Goal: Transaction & Acquisition: Purchase product/service

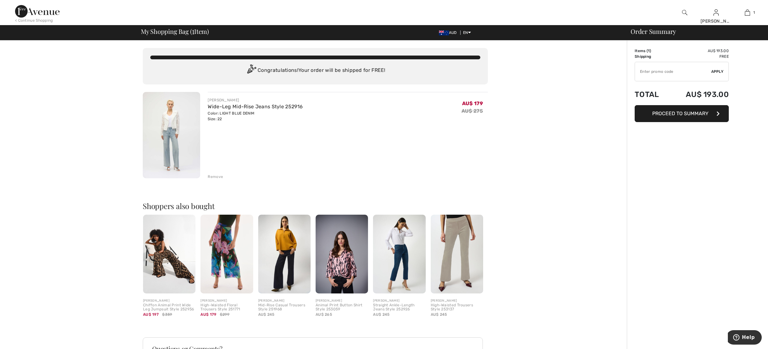
click at [683, 112] on span "Proceed to Summary" at bounding box center [681, 113] width 56 height 6
click at [683, 113] on span "Proceed to Summary" at bounding box center [681, 113] width 56 height 6
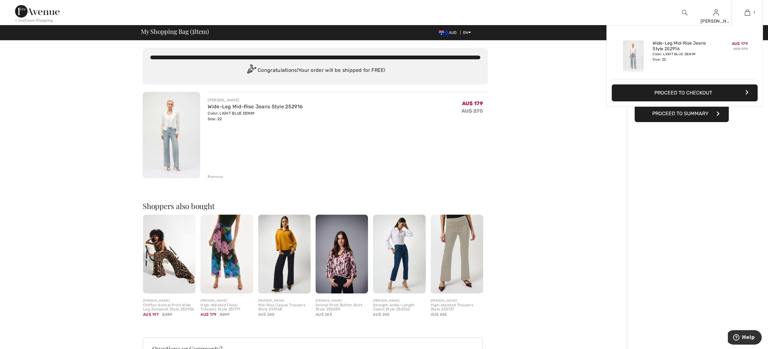
click at [747, 11] on img at bounding box center [747, 13] width 5 height 8
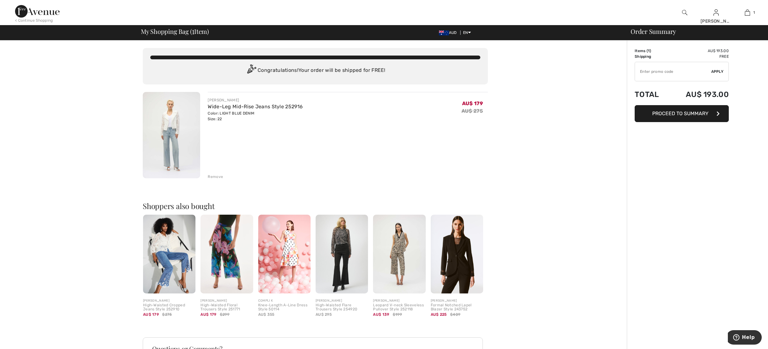
click at [460, 272] on img at bounding box center [457, 254] width 52 height 79
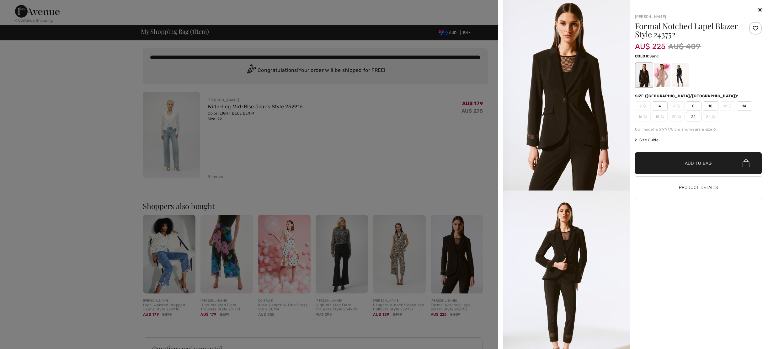
click at [661, 73] on div at bounding box center [662, 75] width 16 height 24
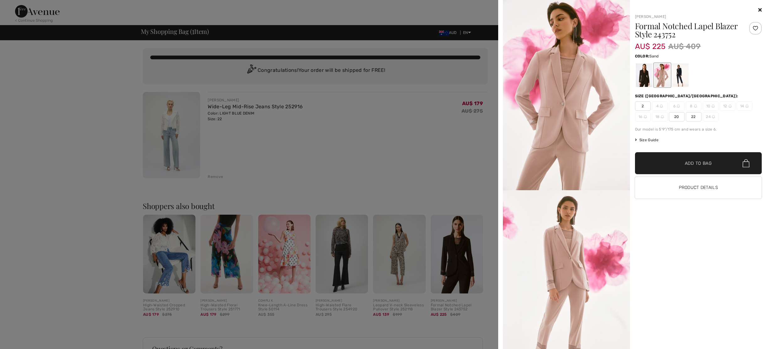
click at [757, 7] on div at bounding box center [698, 10] width 127 height 8
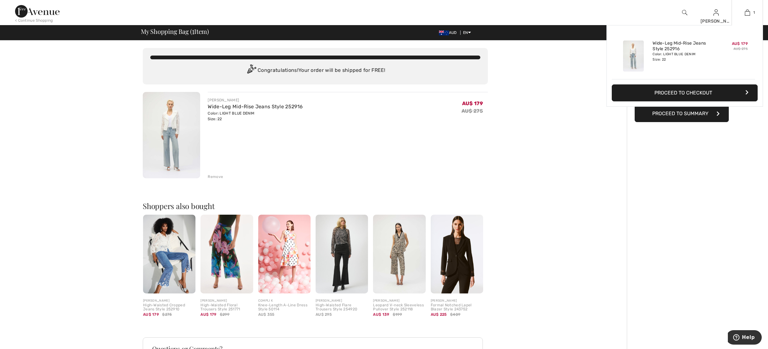
click at [698, 90] on button "Proceed to Checkout" at bounding box center [685, 92] width 146 height 17
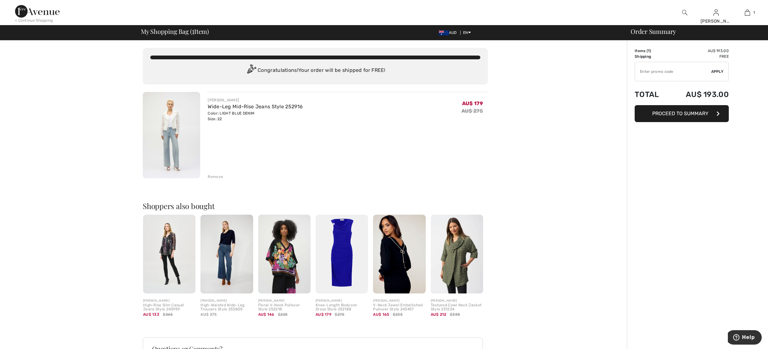
click at [680, 8] on div at bounding box center [684, 12] width 31 height 25
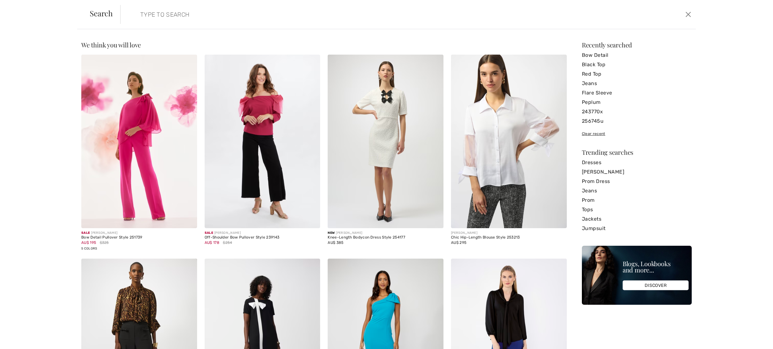
click at [186, 16] on input "search" at bounding box center [341, 14] width 411 height 19
type input "252916"
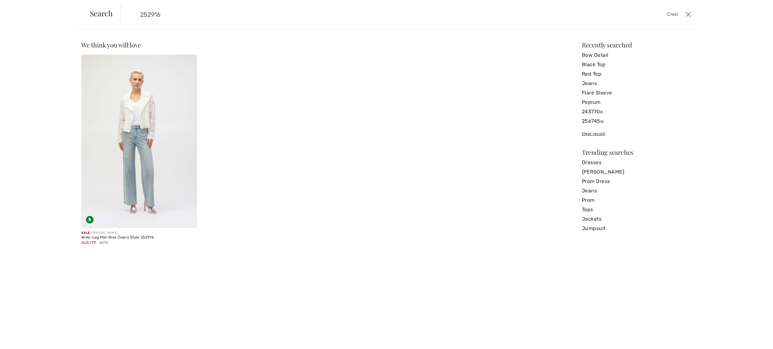
click at [123, 160] on img at bounding box center [139, 142] width 116 height 174
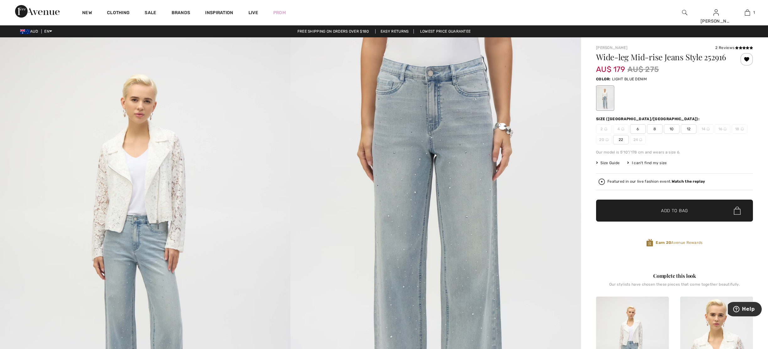
click at [623, 139] on span "22" at bounding box center [621, 139] width 16 height 9
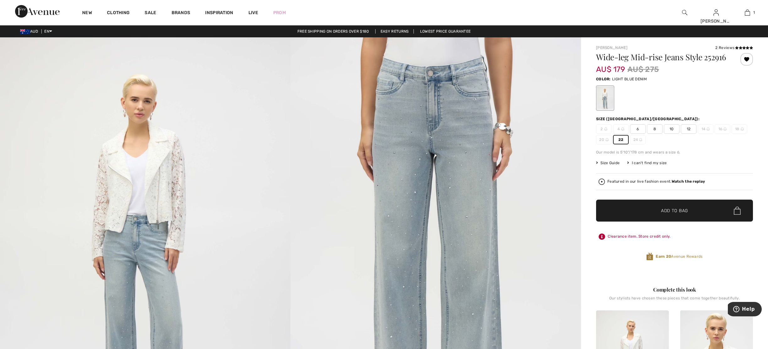
drag, startPoint x: 679, startPoint y: 208, endPoint x: 676, endPoint y: 209, distance: 3.2
click at [677, 209] on span "Add to Bag" at bounding box center [674, 210] width 27 height 7
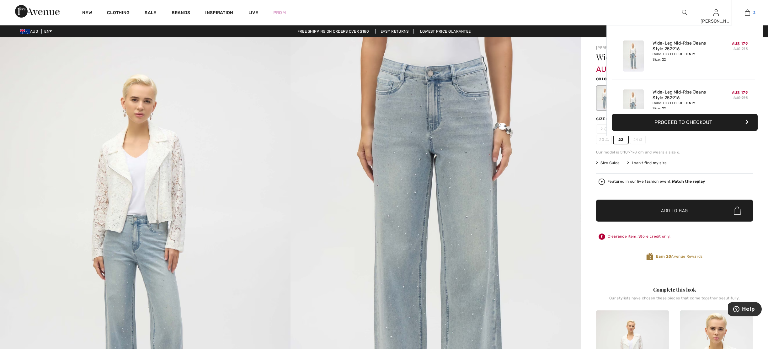
click at [747, 15] on img at bounding box center [747, 13] width 5 height 8
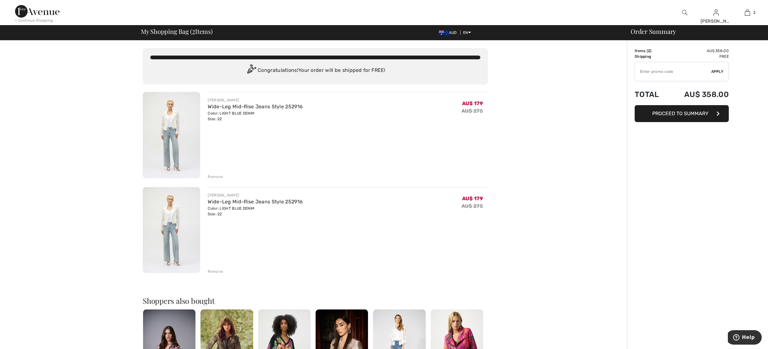
click at [219, 174] on div "Remove" at bounding box center [215, 177] width 15 height 6
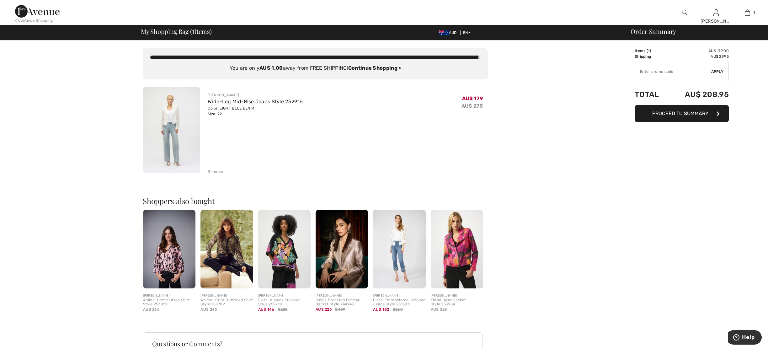
click at [667, 112] on span "Proceed to Summary" at bounding box center [681, 113] width 56 height 6
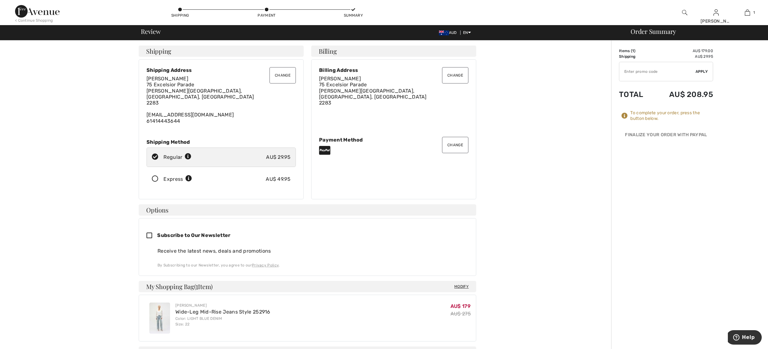
click at [552, 118] on div "To complete your order, scroll below. Shipping Change Change Shipping Address E…" at bounding box center [308, 283] width 608 height 487
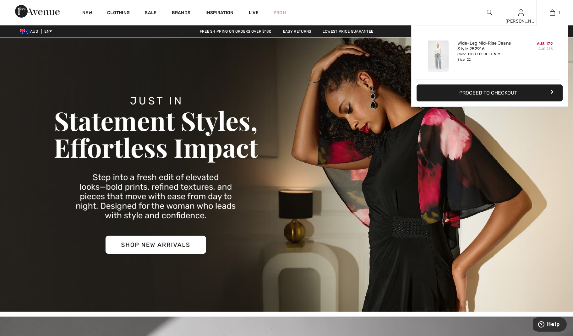
click at [547, 9] on link "1" at bounding box center [551, 13] width 31 height 8
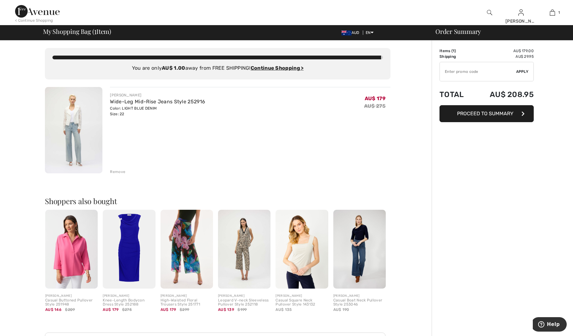
click at [26, 22] on div "< Continue Shopping" at bounding box center [34, 21] width 38 height 6
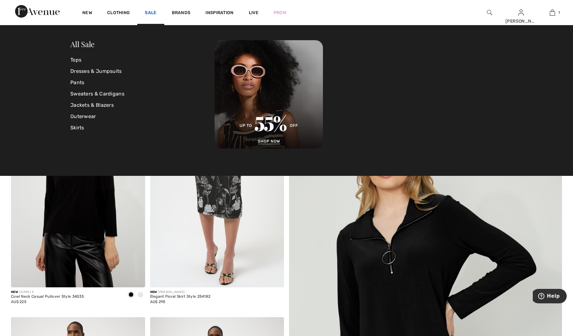
click at [152, 13] on link "Sale" at bounding box center [151, 13] width 12 height 7
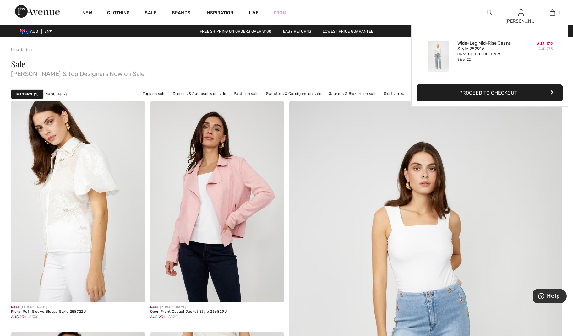
click at [555, 15] on link "1" at bounding box center [551, 13] width 31 height 8
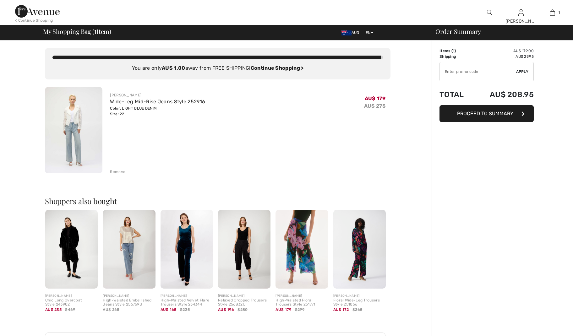
click at [471, 71] on input "TEXT" at bounding box center [477, 71] width 76 height 19
type input "EXTRA15"
click at [523, 71] on span "Apply" at bounding box center [522, 72] width 13 height 6
